Goal: Task Accomplishment & Management: Use online tool/utility

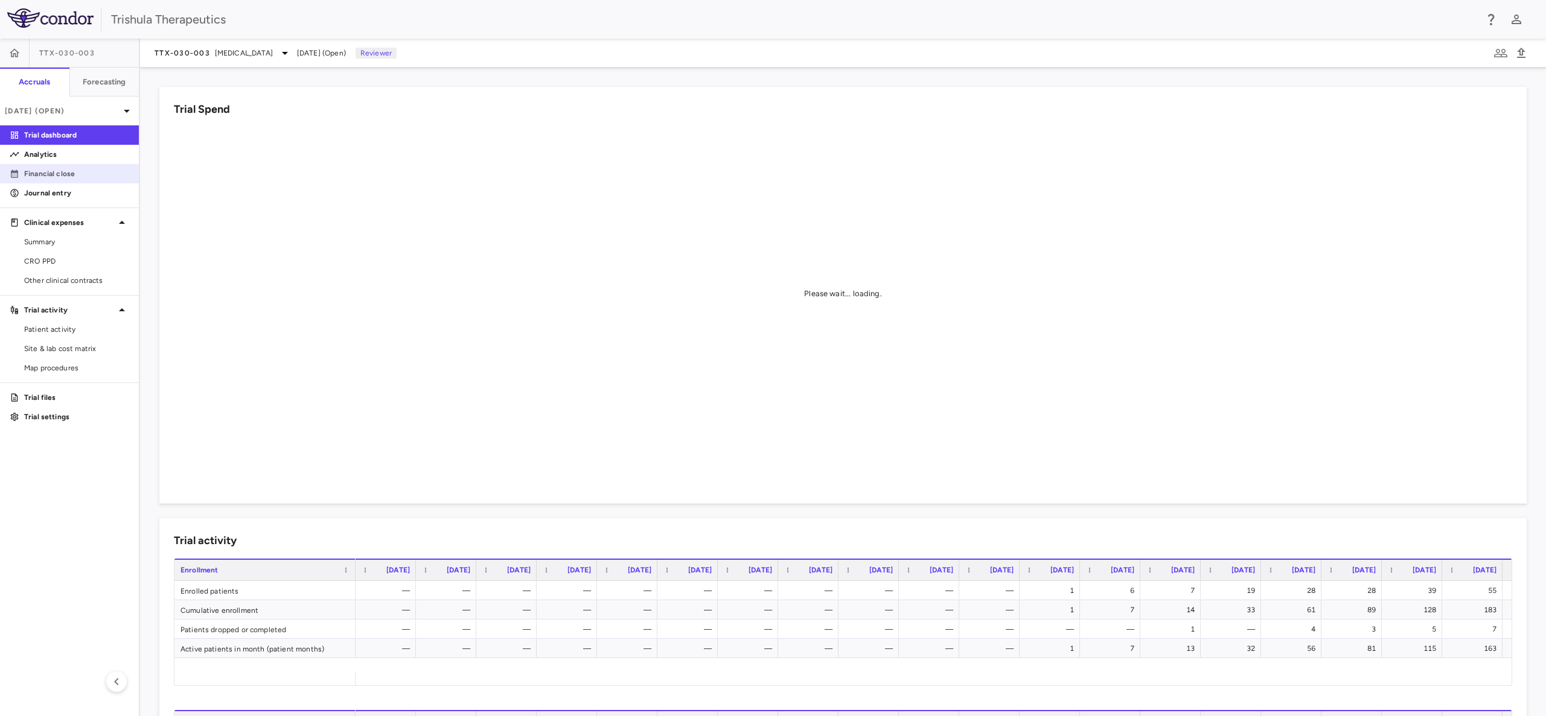
click at [40, 169] on p "Financial close" at bounding box center [76, 173] width 105 height 11
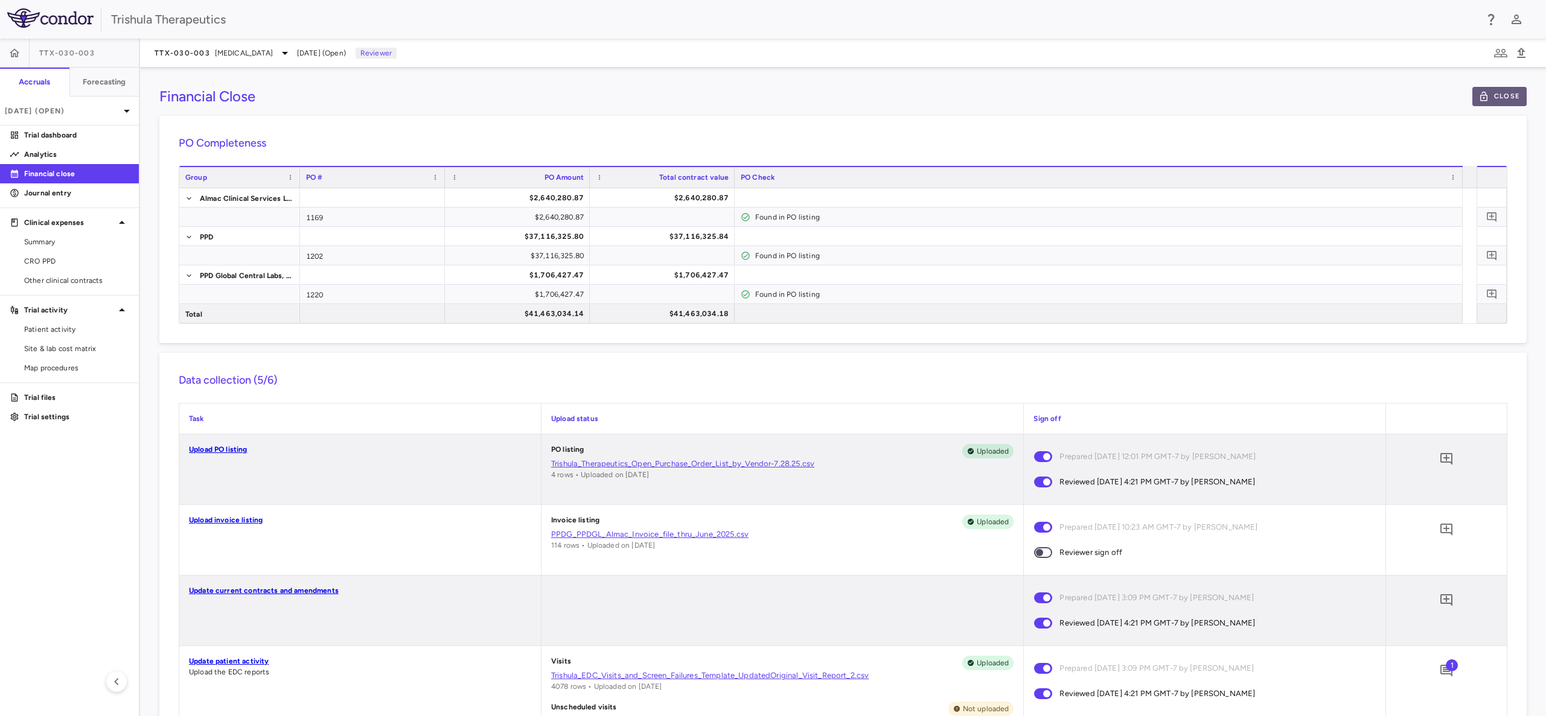
click at [1488, 95] on button "Close" at bounding box center [1499, 96] width 54 height 19
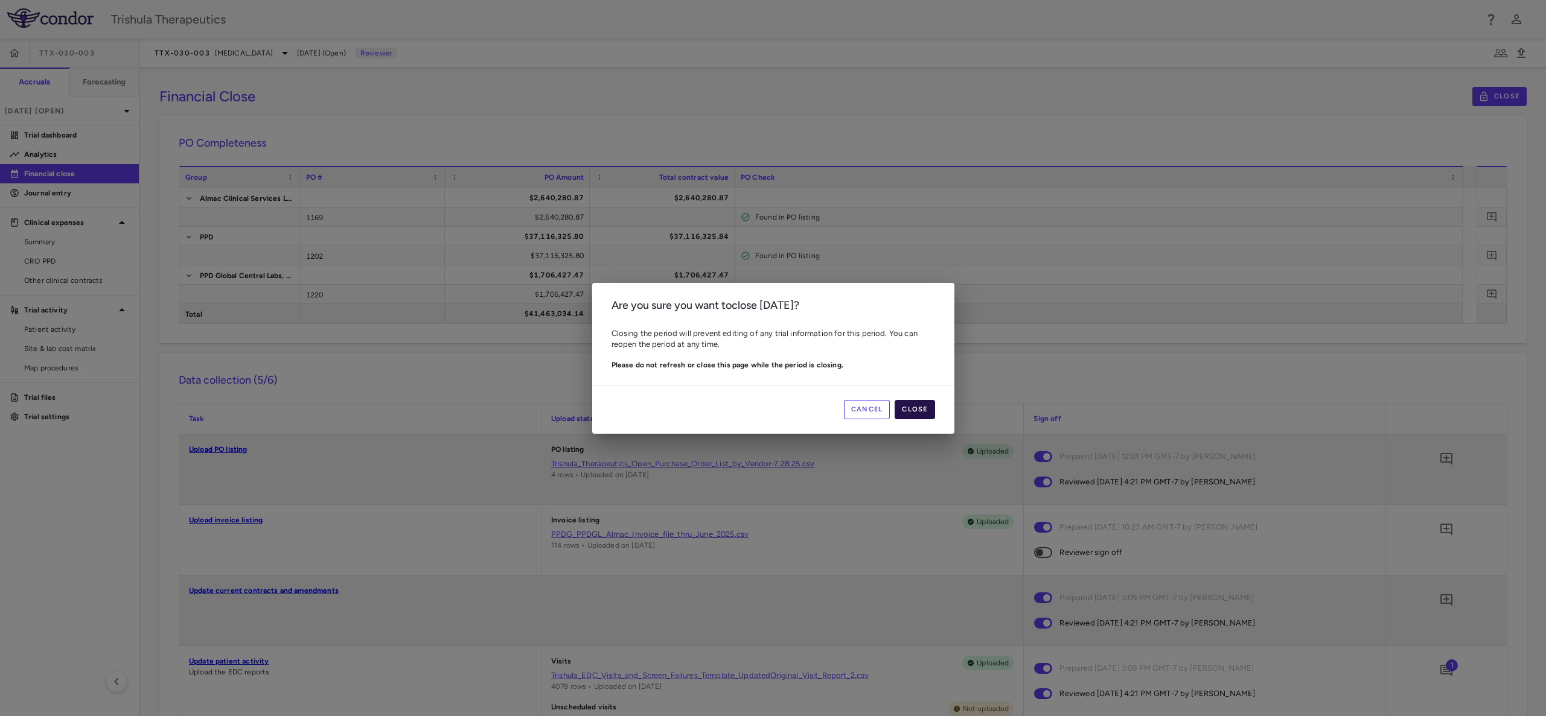
click at [914, 411] on button "Close" at bounding box center [914, 409] width 40 height 19
